Goal: Book appointment/travel/reservation

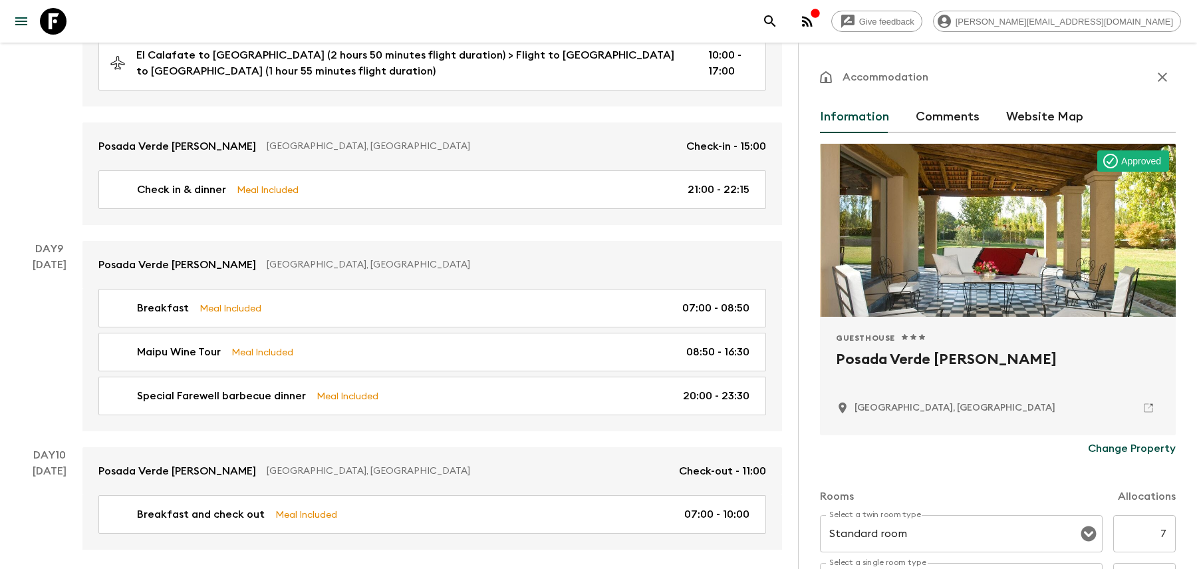
scroll to position [321, 0]
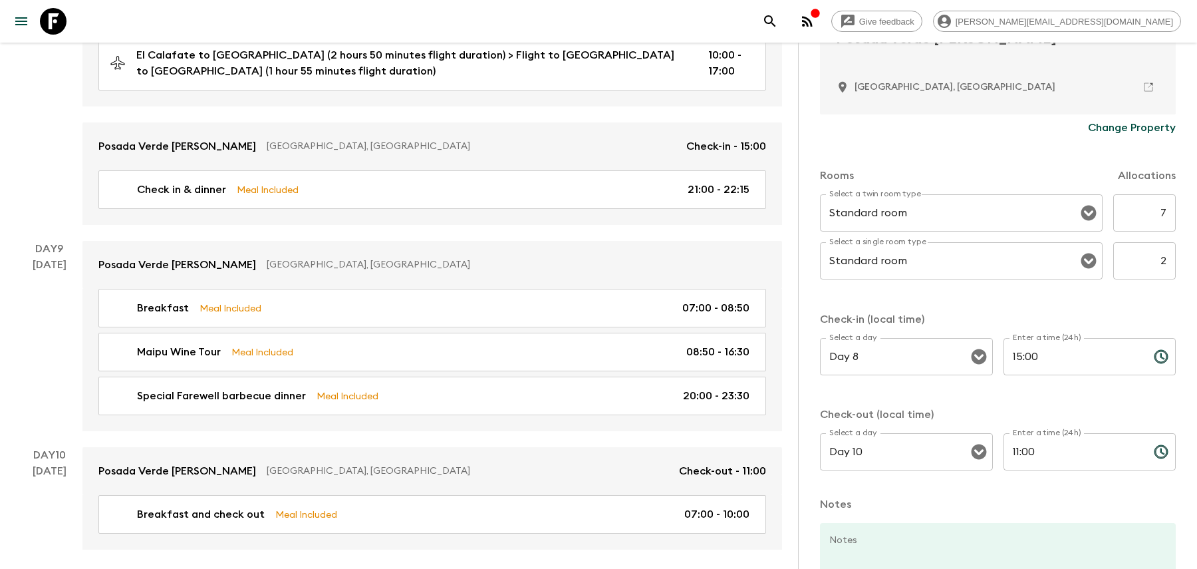
click at [778, 25] on icon "search adventures" at bounding box center [770, 21] width 16 height 16
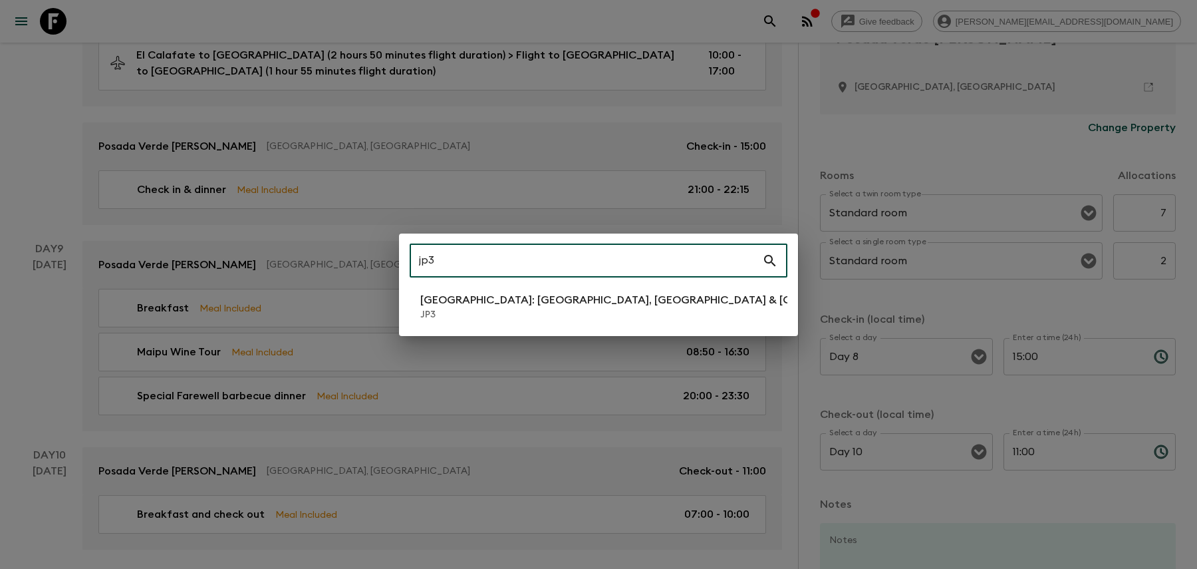
type input "jp3"
click at [565, 315] on p "JP3" at bounding box center [655, 314] width 471 height 13
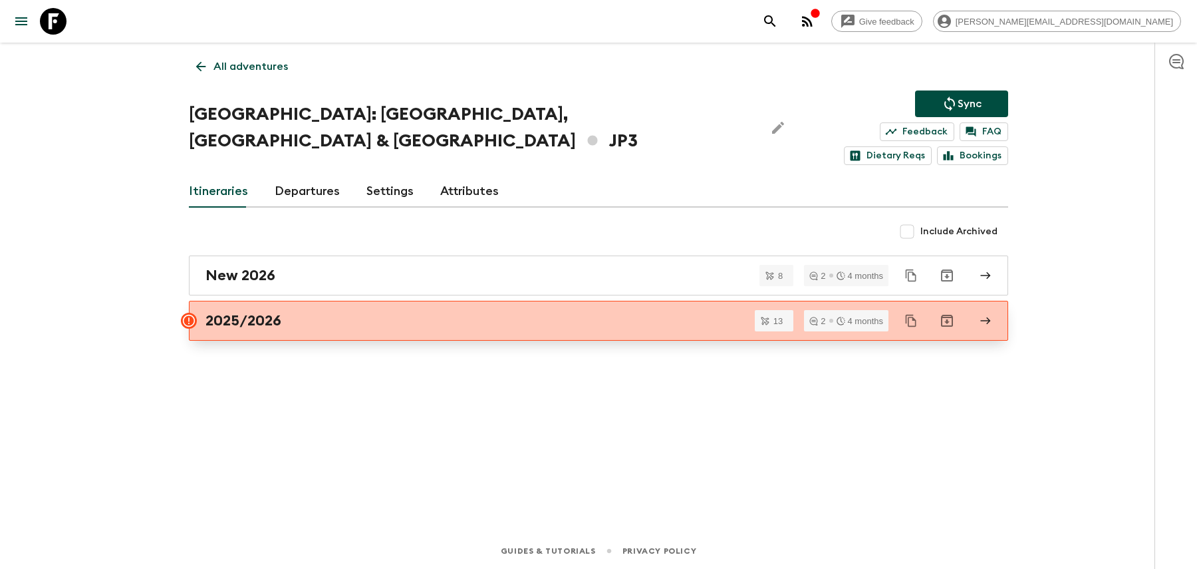
click at [525, 307] on link "2025/2026" at bounding box center [598, 321] width 819 height 40
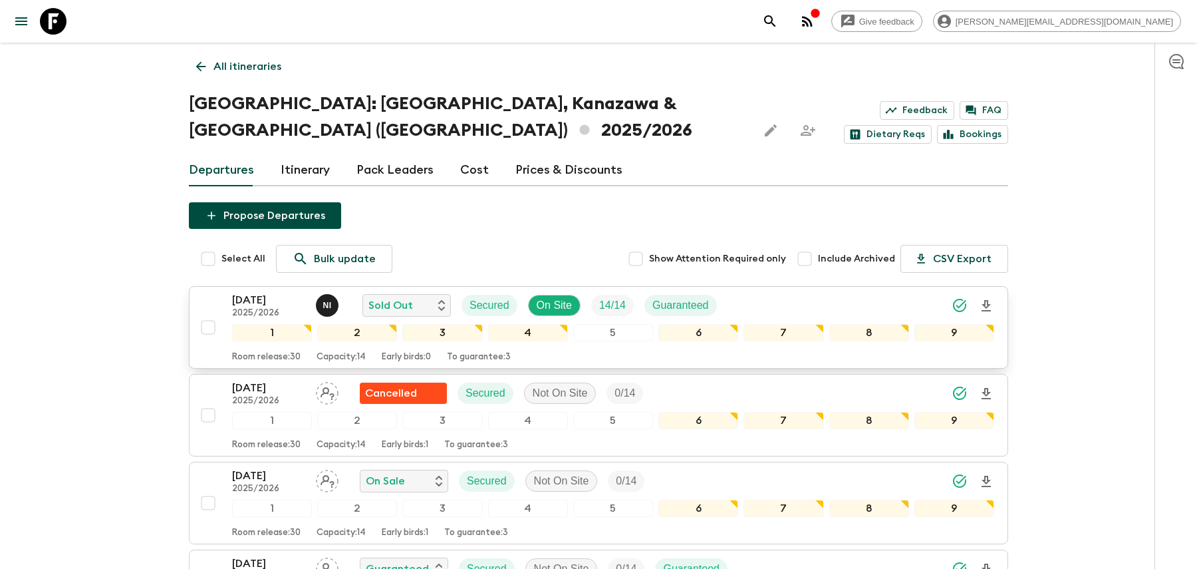
click at [744, 292] on div "[DATE] 2025/2026 N I Sold Out Secured On Site 14 / 14 Guaranteed" at bounding box center [613, 305] width 762 height 27
